Goal: Information Seeking & Learning: Find specific fact

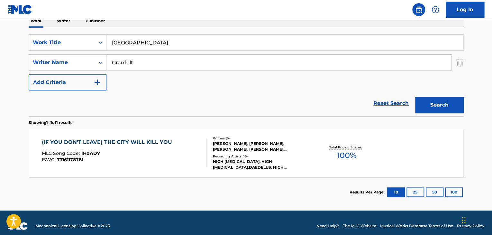
click at [161, 46] on input "[GEOGRAPHIC_DATA]" at bounding box center [284, 42] width 356 height 15
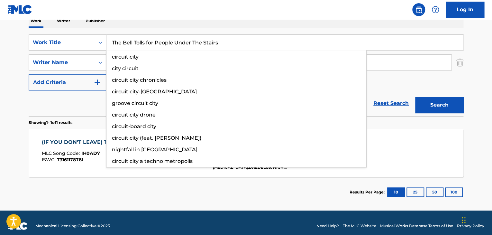
type input "The Bell Tolls for People Under The Stairs"
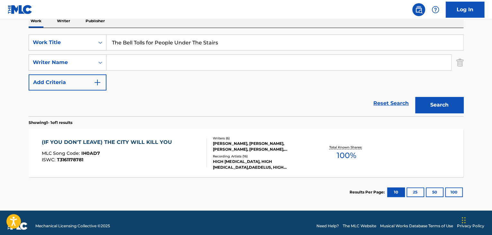
click at [415, 97] on button "Search" at bounding box center [439, 105] width 48 height 16
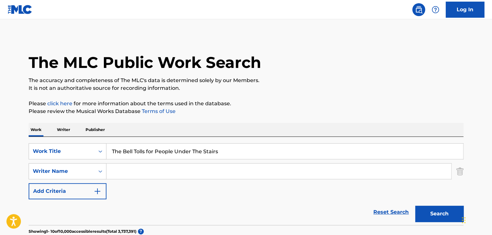
click at [103, 133] on p "Publisher" at bounding box center [95, 129] width 23 height 13
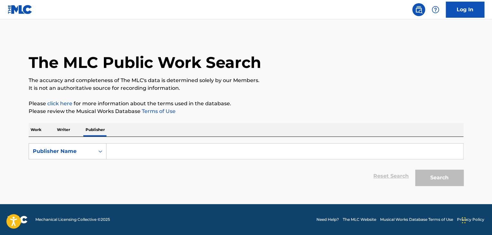
click at [152, 148] on input "Search Form" at bounding box center [284, 150] width 356 height 15
paste input "PL70 MUSIC"
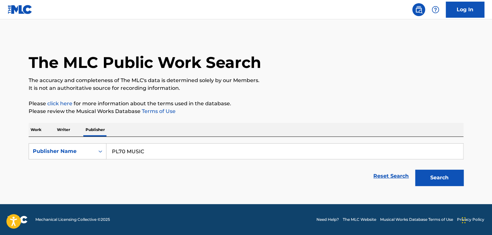
type input "PL70 MUSIC"
click at [449, 181] on button "Search" at bounding box center [439, 177] width 48 height 16
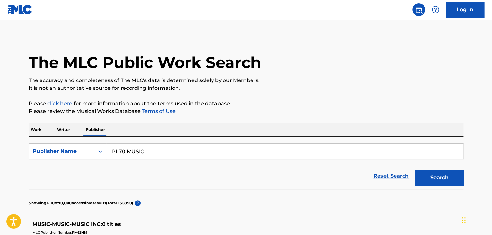
click at [36, 130] on p "Work" at bounding box center [36, 129] width 15 height 13
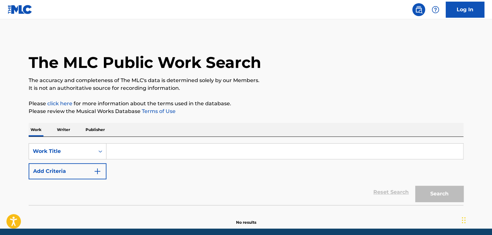
click at [180, 150] on input "Search Form" at bounding box center [284, 150] width 356 height 15
paste input "Vaitimbora"
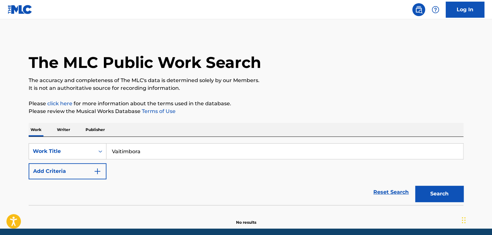
type input "Vaitimbora"
click at [100, 166] on button "Add Criteria" at bounding box center [68, 171] width 78 height 16
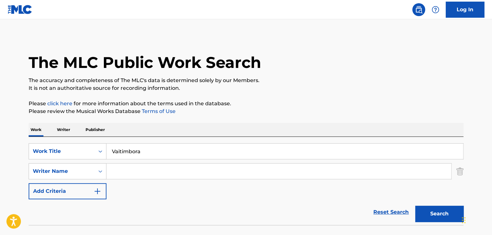
click at [445, 214] on button "Search" at bounding box center [439, 213] width 48 height 16
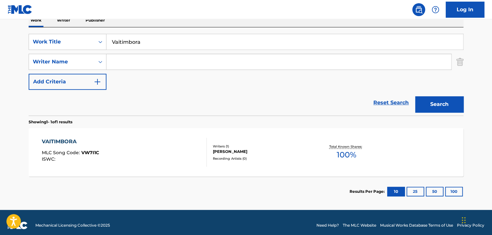
scroll to position [115, 0]
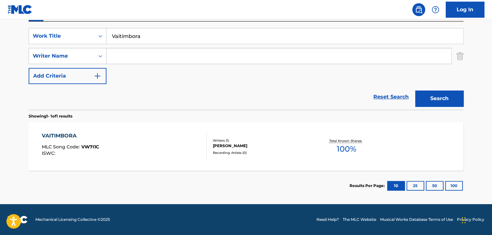
click at [72, 135] on div "VAITIMBORA" at bounding box center [70, 136] width 57 height 8
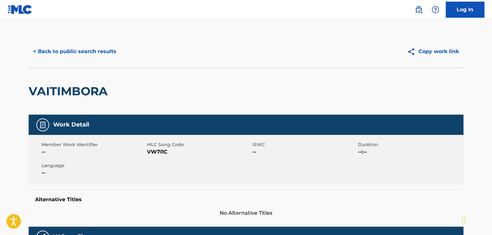
click at [159, 150] on span "VW7I1C" at bounding box center [199, 152] width 104 height 8
click at [159, 149] on span "VW7I1C" at bounding box center [199, 152] width 104 height 8
copy span "VW7I1C"
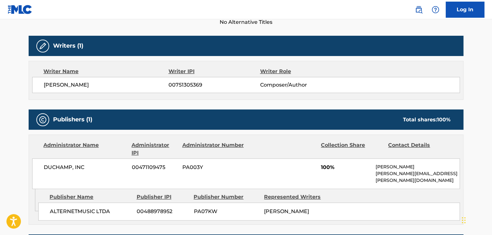
scroll to position [193, 0]
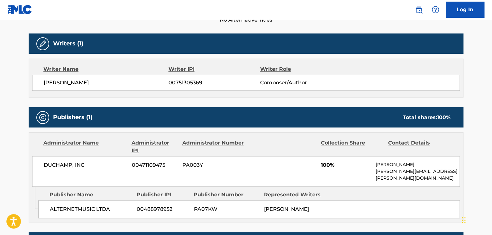
click at [76, 86] on span "[PERSON_NAME]" at bounding box center [106, 83] width 125 height 8
copy div "[PERSON_NAME]"
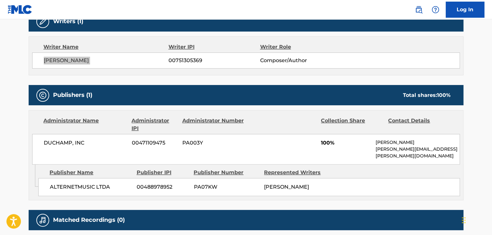
scroll to position [264, 0]
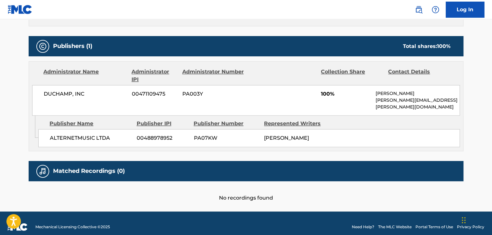
click at [104, 134] on span "ALTERNETMUSIC LTDA" at bounding box center [91, 138] width 82 height 8
copy div "ALTERNETMUSIC LTDA"
